Goal: Information Seeking & Learning: Compare options

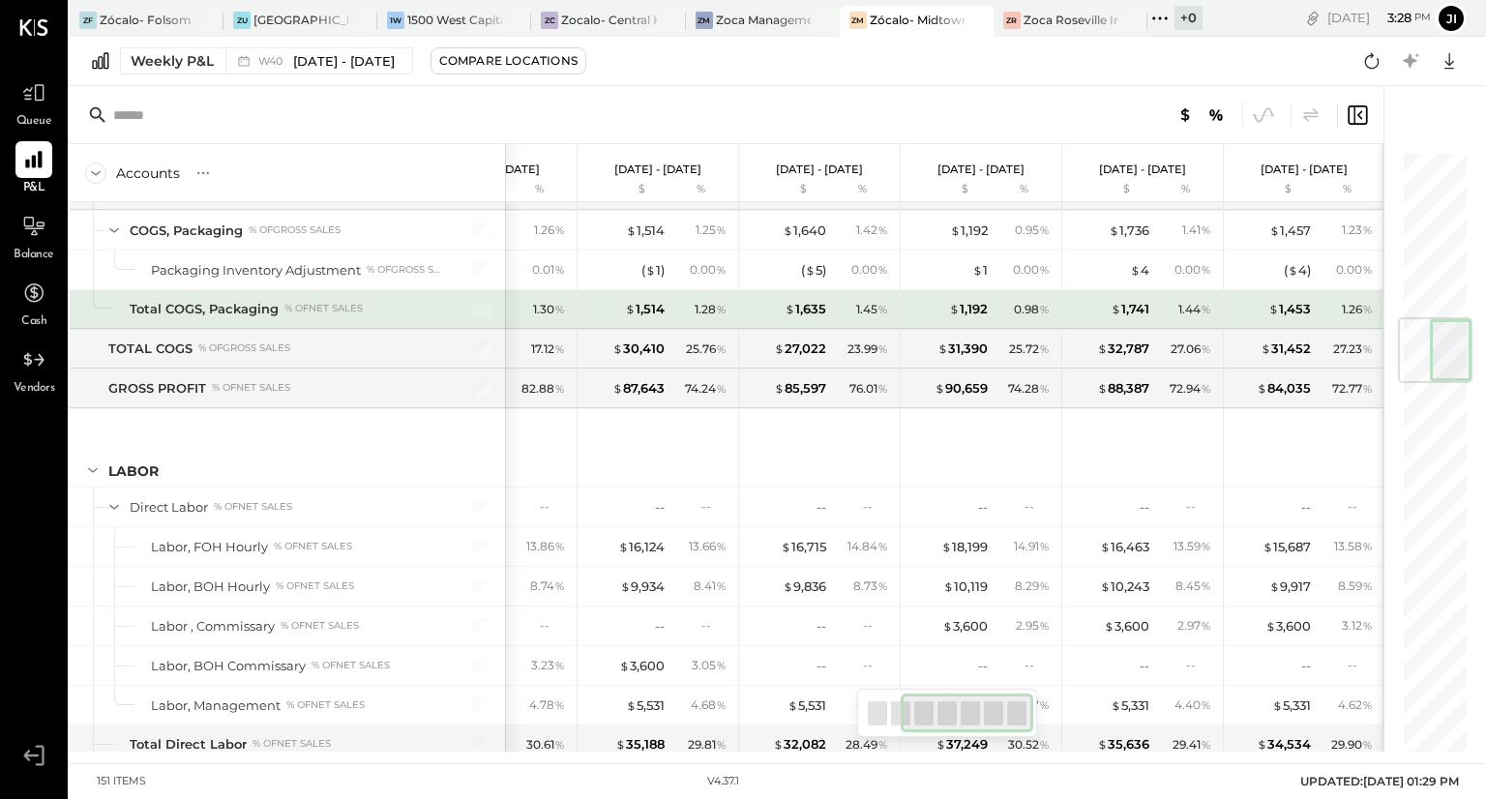
scroll to position [1412, 0]
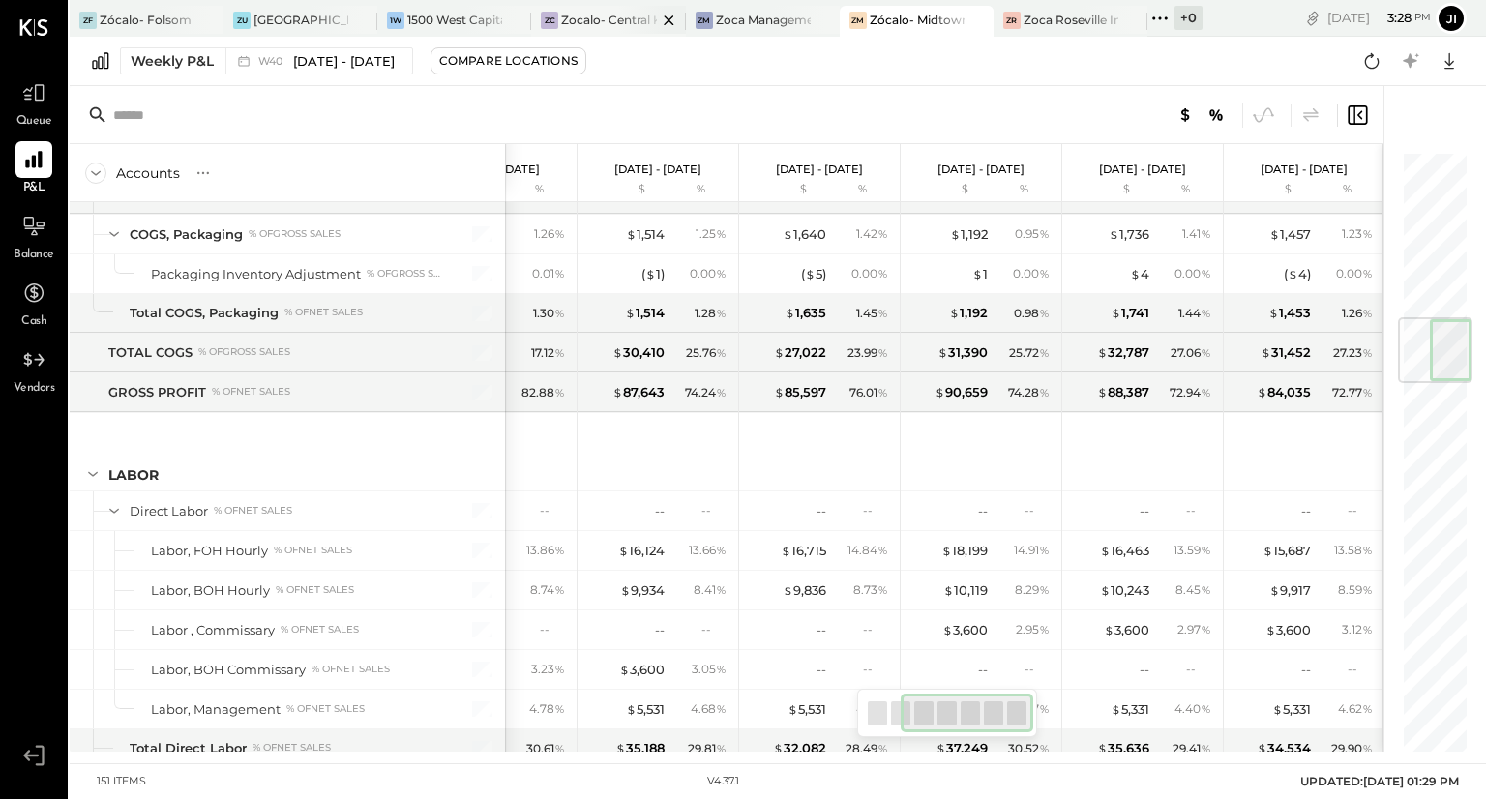
click at [572, 15] on div "Zocalo- Central Kitchen (Commissary)" at bounding box center [608, 20] width 95 height 16
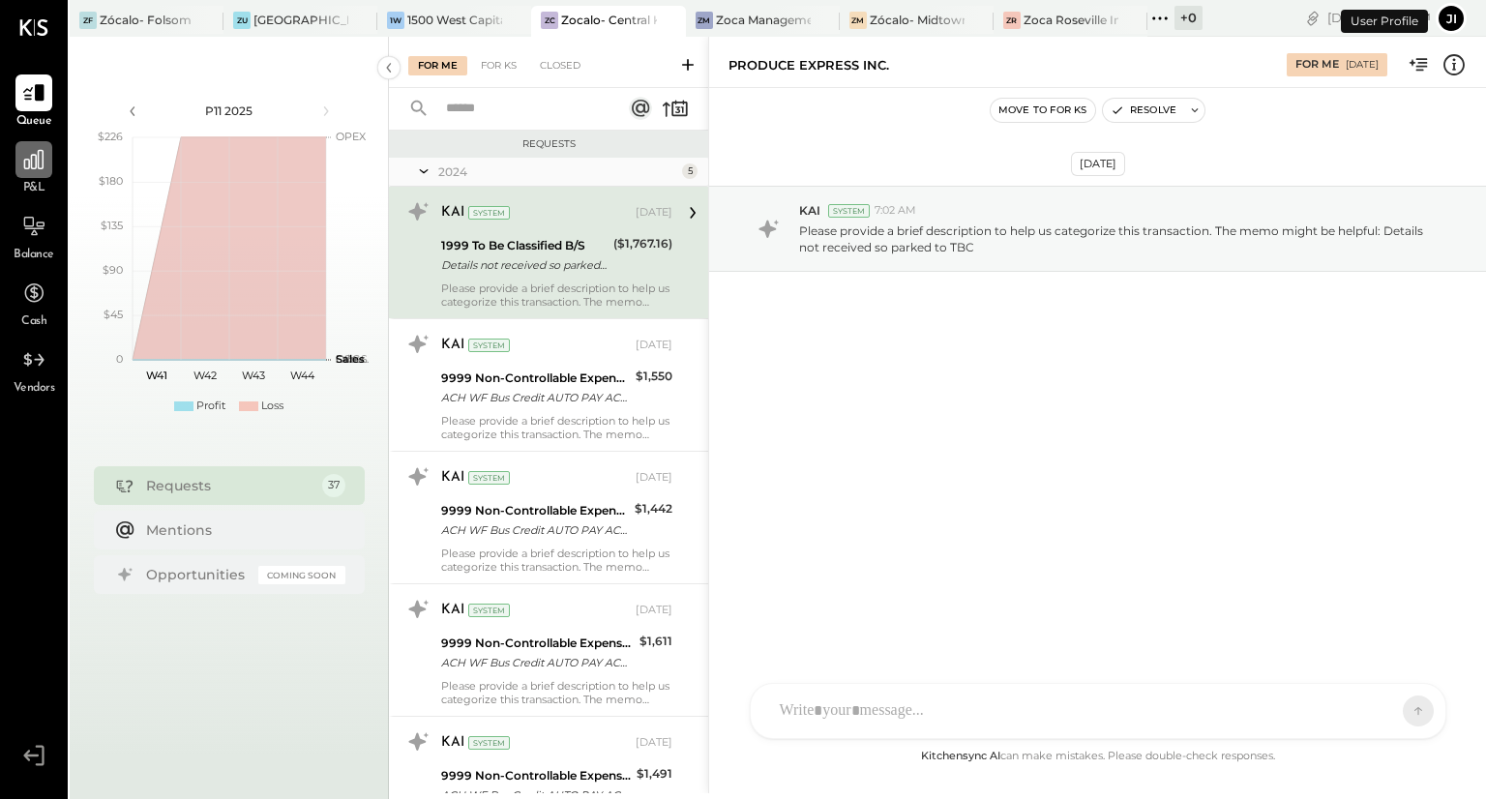
click at [30, 177] on div at bounding box center [33, 159] width 37 height 37
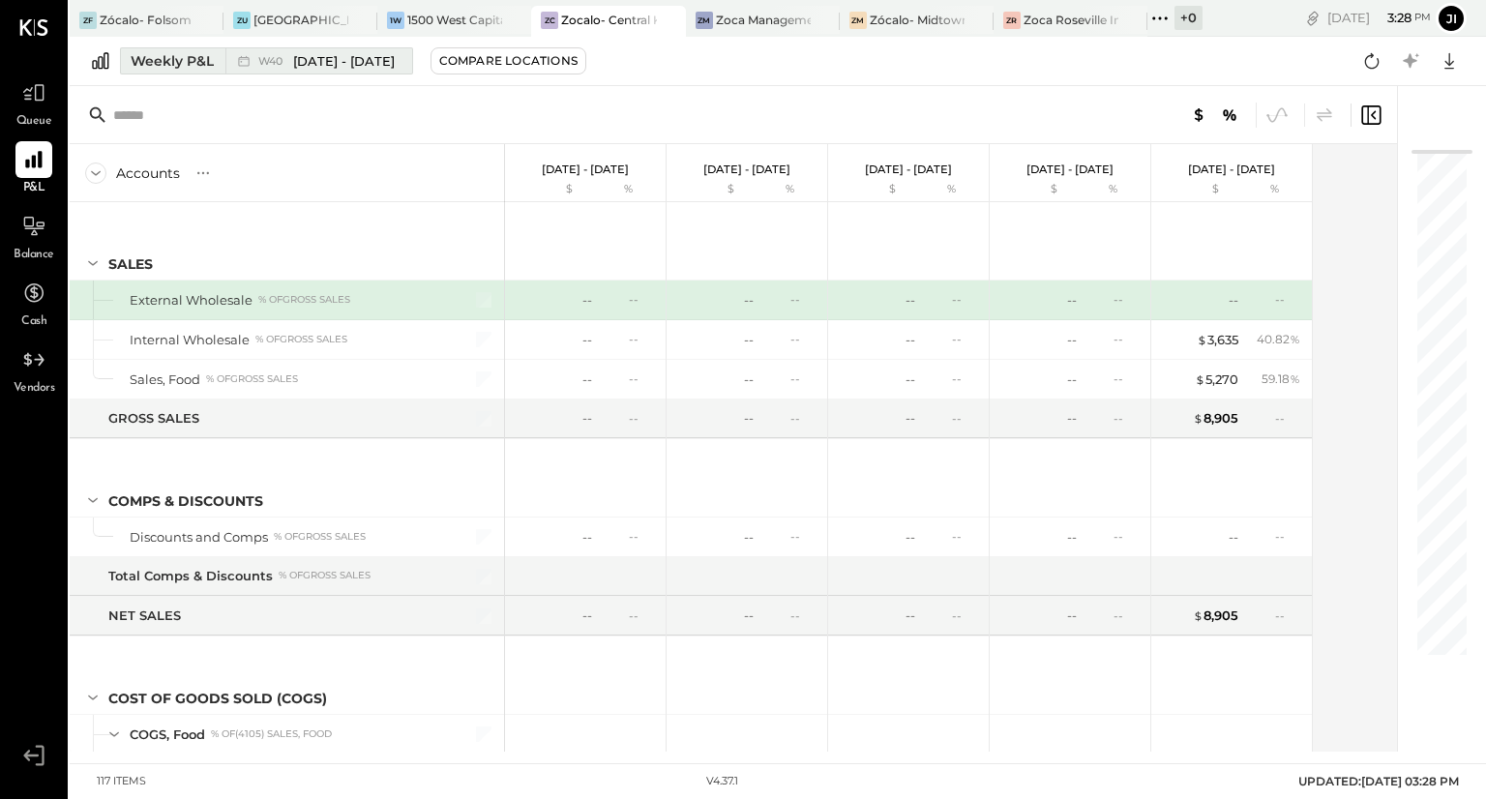
click at [336, 60] on span "[DATE] - [DATE]" at bounding box center [344, 61] width 102 height 18
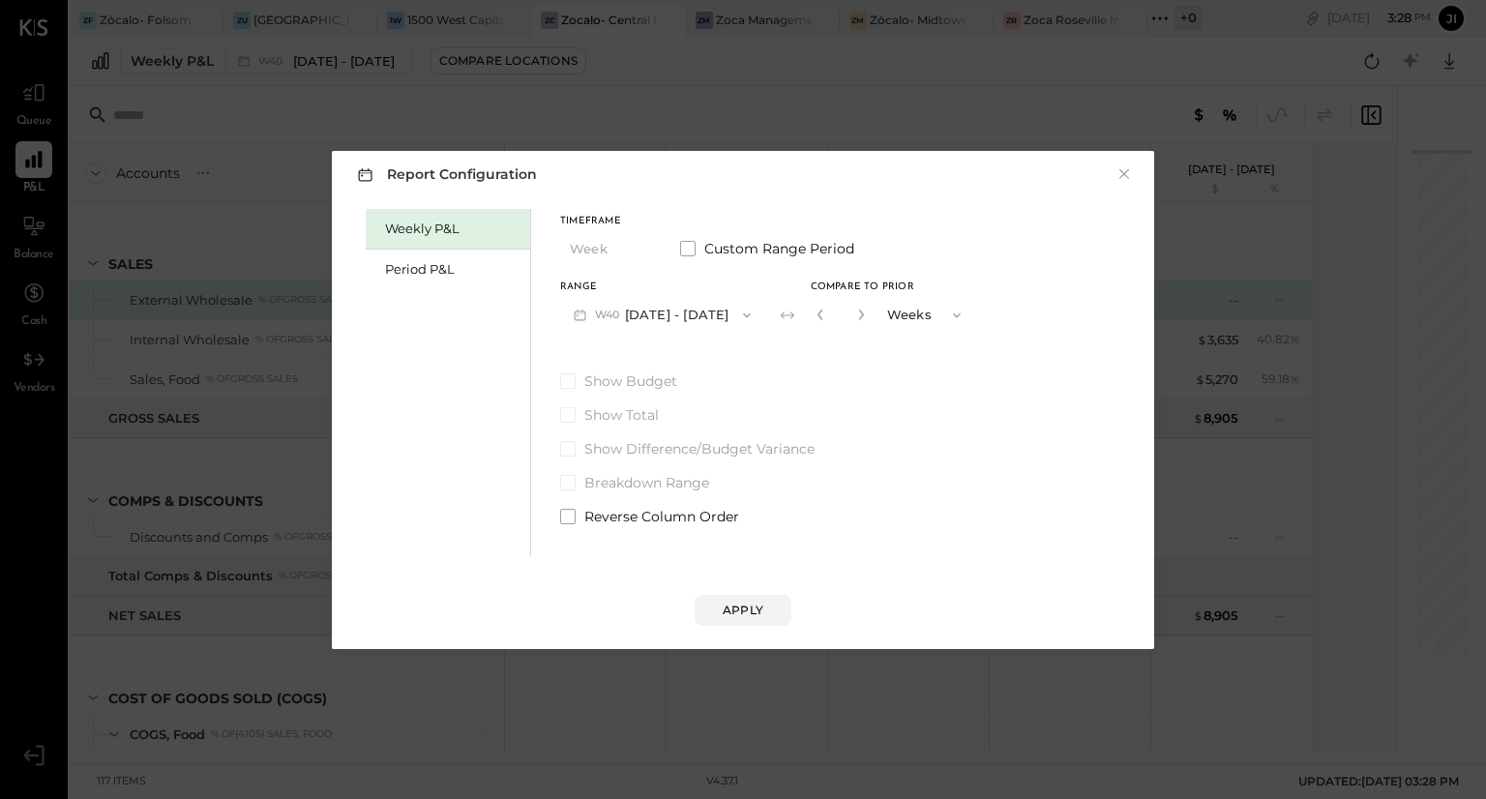
click at [662, 315] on button "W40 [DATE] - [DATE]" at bounding box center [662, 315] width 204 height 36
click at [437, 266] on div "Period P&L" at bounding box center [452, 269] width 135 height 18
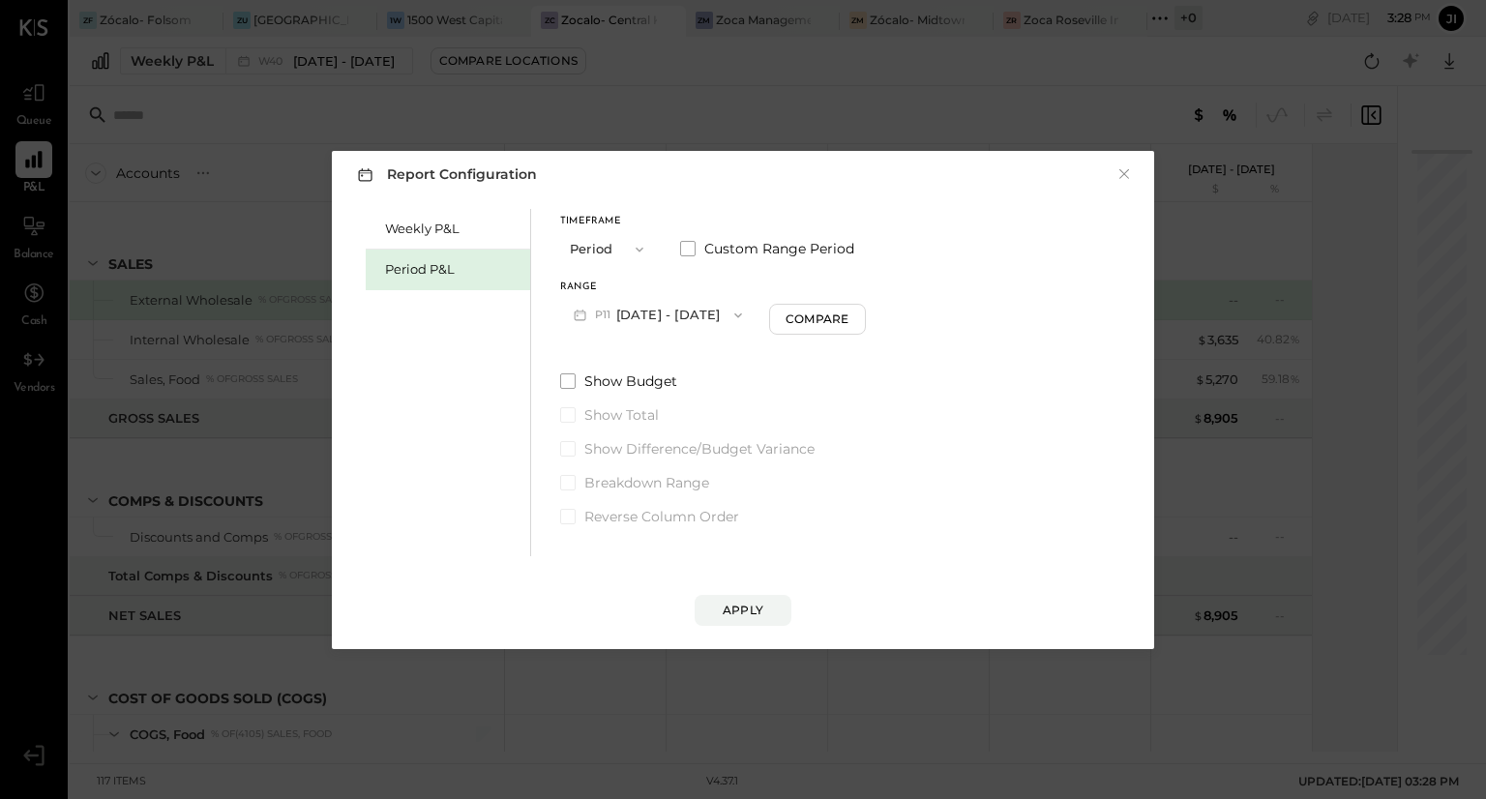
click at [720, 311] on button "P11 [DATE] - [DATE]" at bounding box center [657, 315] width 195 height 36
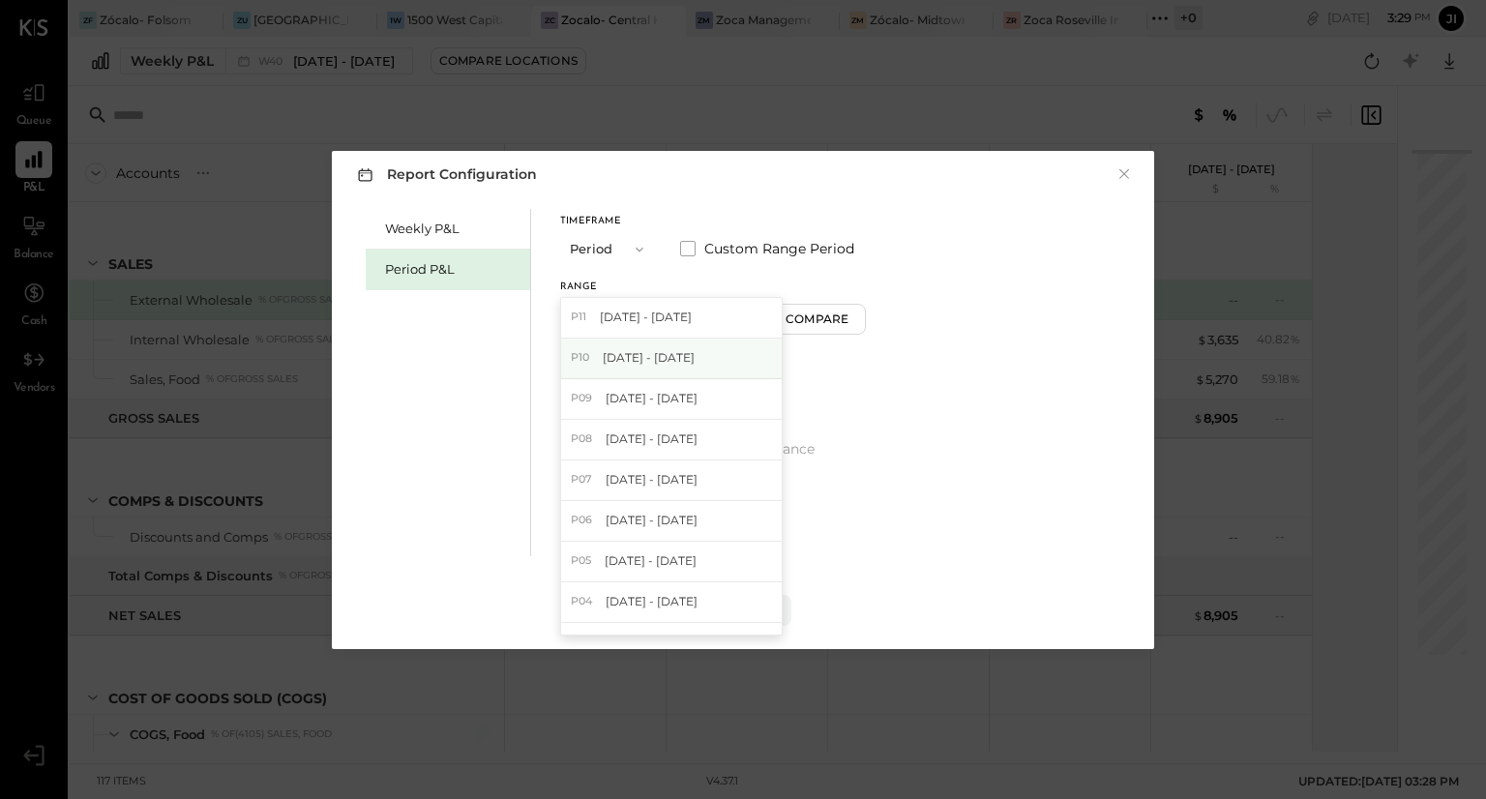
click at [689, 361] on span "[DATE] - [DATE]" at bounding box center [649, 357] width 92 height 16
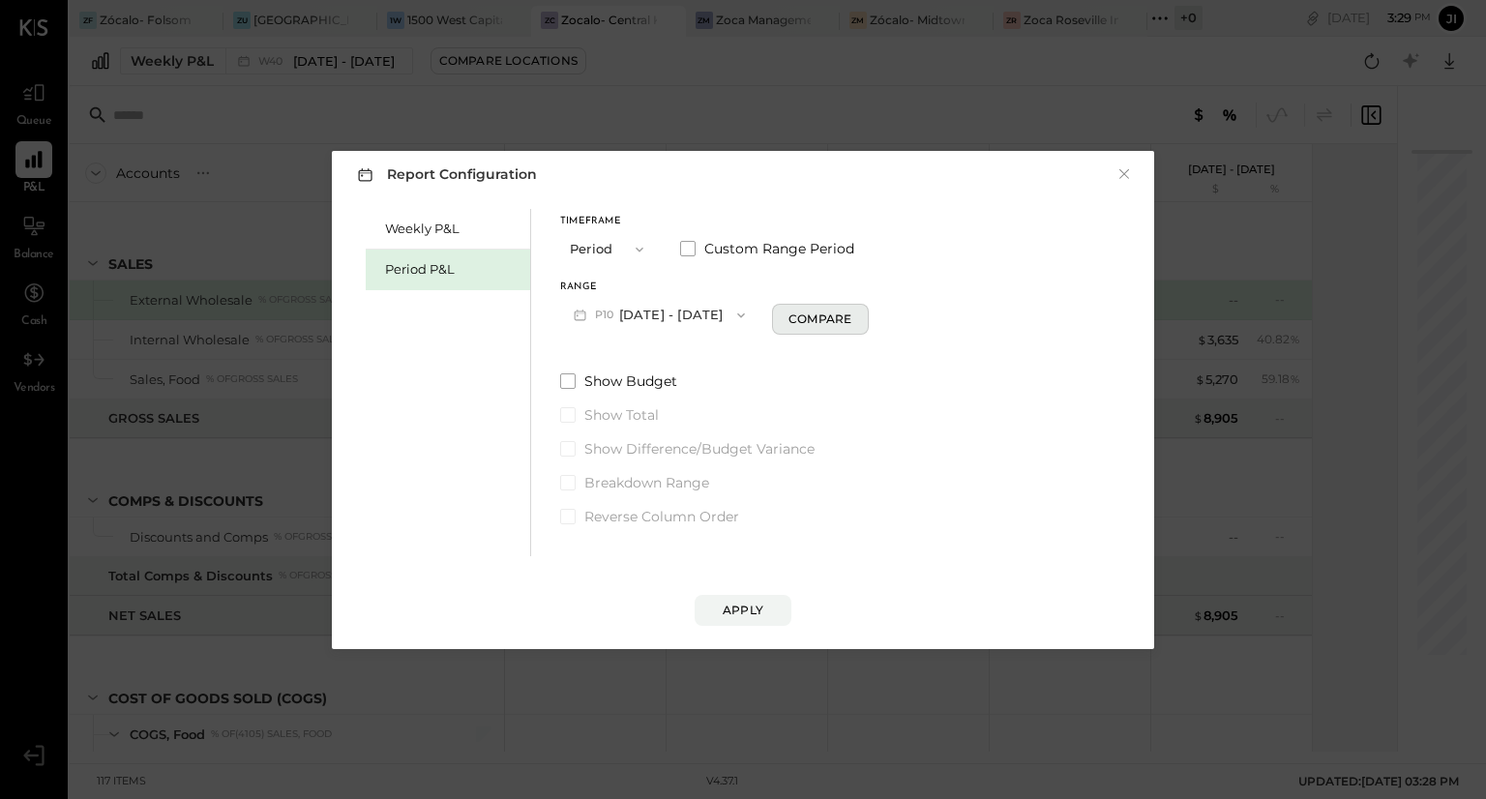
click at [820, 312] on div "Compare" at bounding box center [819, 319] width 63 height 16
click at [863, 321] on button "button" at bounding box center [854, 314] width 15 height 21
type input "*"
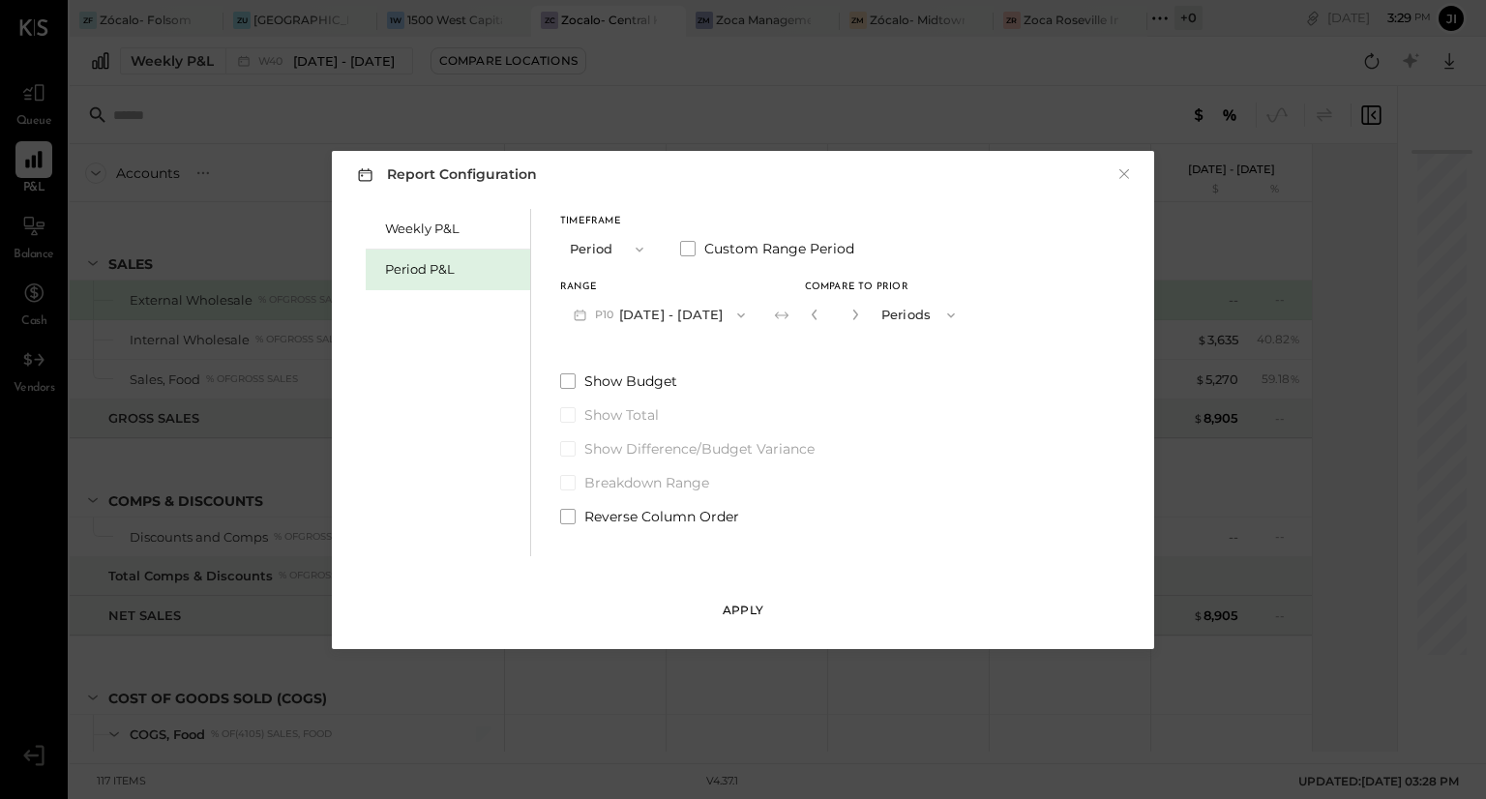
click at [745, 603] on div "Apply" at bounding box center [743, 610] width 41 height 16
